Goal: Navigation & Orientation: Find specific page/section

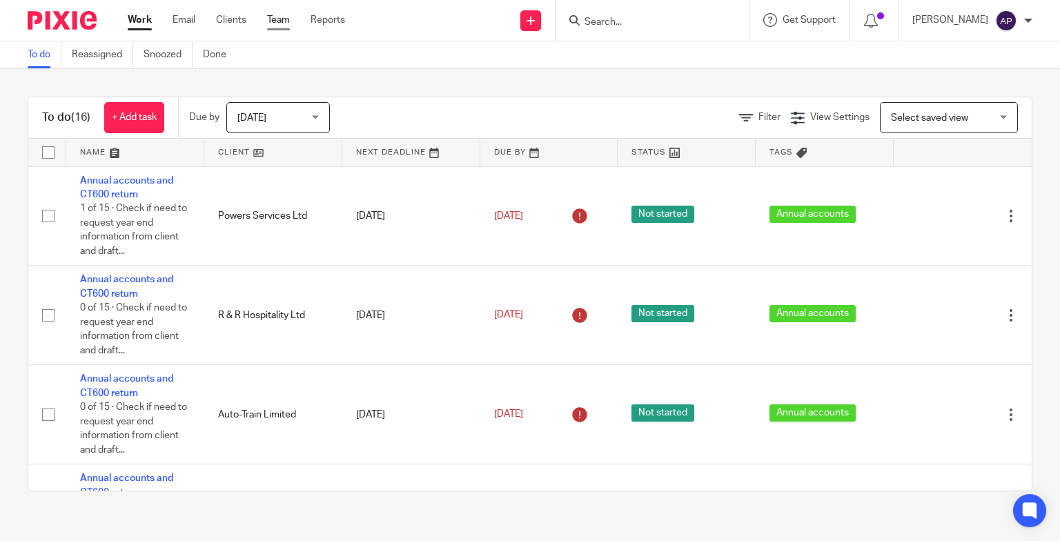
click at [274, 21] on link "Team" at bounding box center [278, 20] width 23 height 14
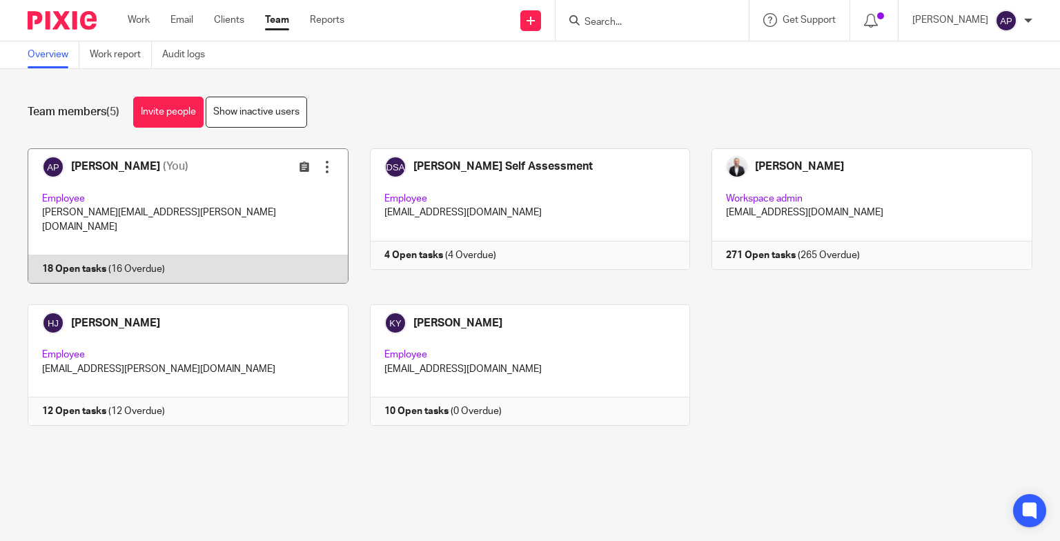
click at [113, 259] on link at bounding box center [177, 215] width 342 height 135
